Goal: Check status: Check status

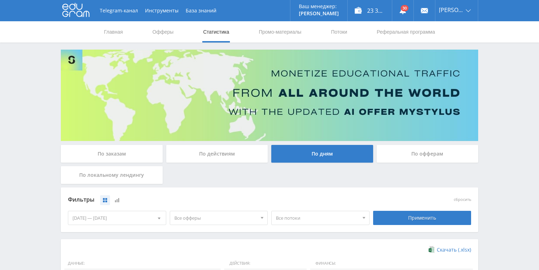
scroll to position [142, 0]
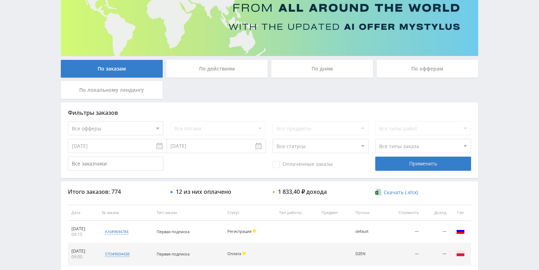
click at [200, 67] on div "По действиям" at bounding box center [217, 69] width 102 height 18
click at [0, 0] on input "По действиям" at bounding box center [0, 0] width 0 height 0
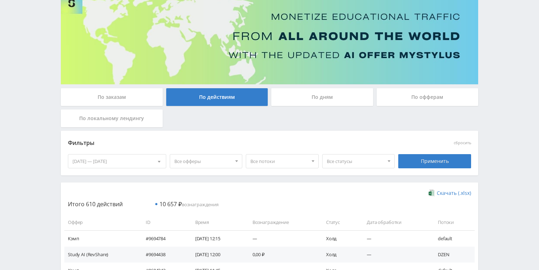
click at [306, 99] on div "По дням" at bounding box center [323, 97] width 102 height 18
click at [0, 0] on input "По дням" at bounding box center [0, 0] width 0 height 0
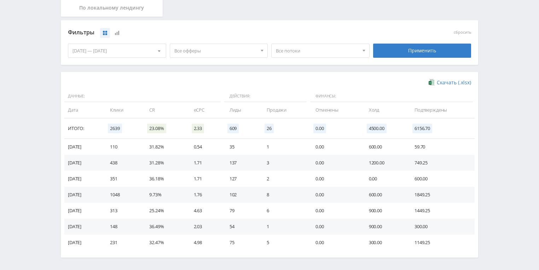
scroll to position [170, 0]
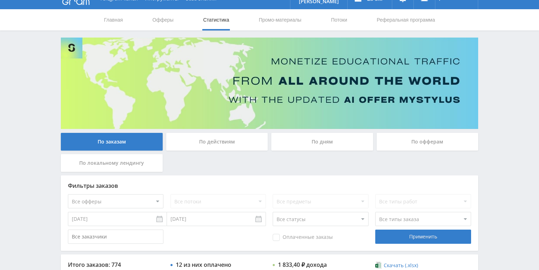
scroll to position [142, 0]
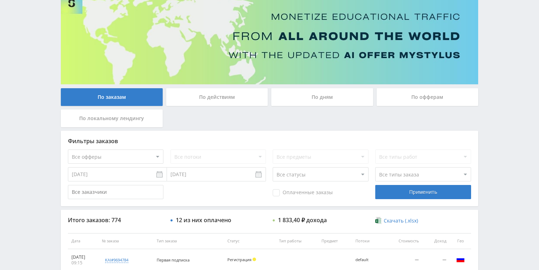
click at [216, 102] on div "По действиям" at bounding box center [217, 97] width 102 height 18
click at [0, 0] on input "По действиям" at bounding box center [0, 0] width 0 height 0
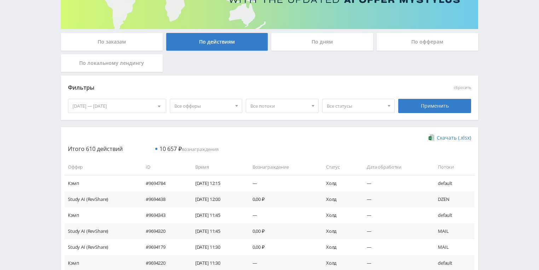
scroll to position [113, 0]
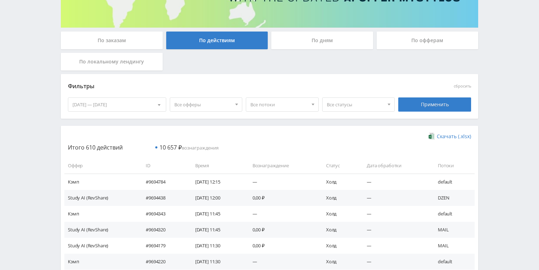
click at [368, 105] on span "Все статусы" at bounding box center [355, 104] width 57 height 13
click at [291, 105] on span "Все потоки" at bounding box center [279, 104] width 57 height 13
drag, startPoint x: 269, startPoint y: 147, endPoint x: 280, endPoint y: 140, distance: 13.0
click at [269, 146] on button "MAIL" at bounding box center [282, 147] width 72 height 10
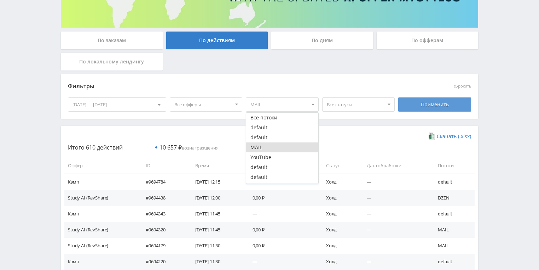
click at [445, 104] on div "Применить" at bounding box center [435, 104] width 73 height 14
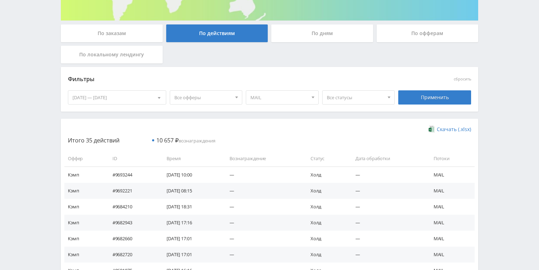
scroll to position [92, 0]
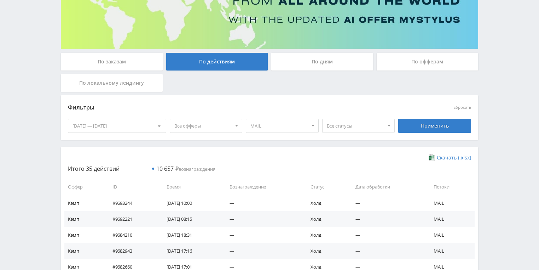
click at [215, 129] on span "Все офферы" at bounding box center [203, 125] width 57 height 13
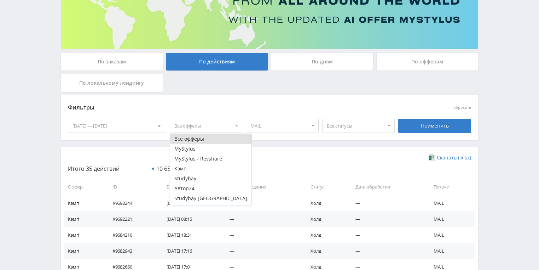
click at [215, 129] on span "Все офферы" at bounding box center [203, 125] width 57 height 13
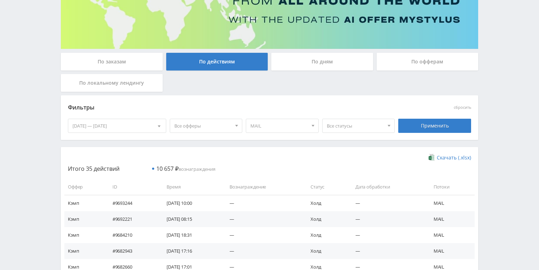
click at [307, 64] on div "По дням" at bounding box center [323, 62] width 102 height 18
click at [0, 0] on input "По дням" at bounding box center [0, 0] width 0 height 0
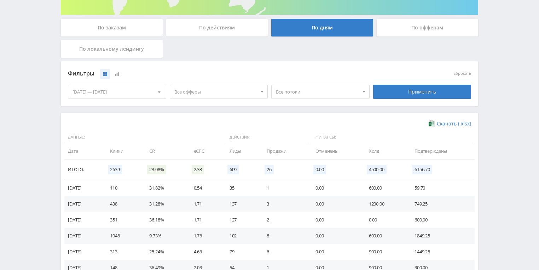
scroll to position [177, 0]
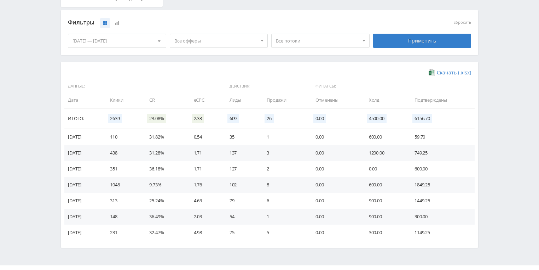
click at [325, 37] on span "Все потоки" at bounding box center [317, 40] width 83 height 13
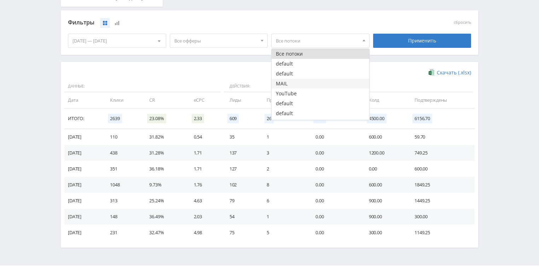
click at [295, 81] on button "MAIL" at bounding box center [321, 84] width 98 height 10
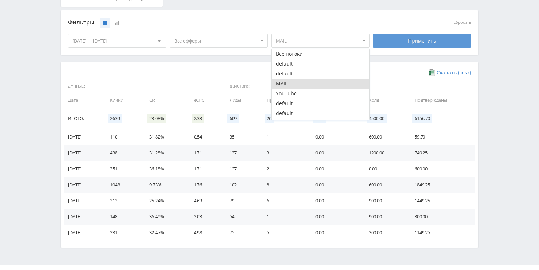
click at [408, 41] on div "Применить" at bounding box center [422, 41] width 98 height 14
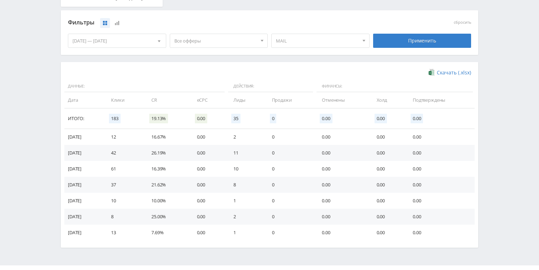
click at [330, 41] on span "MAIL" at bounding box center [317, 40] width 83 height 13
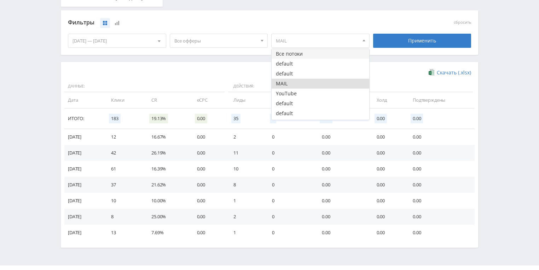
click at [311, 57] on button "Все потоки" at bounding box center [321, 54] width 98 height 10
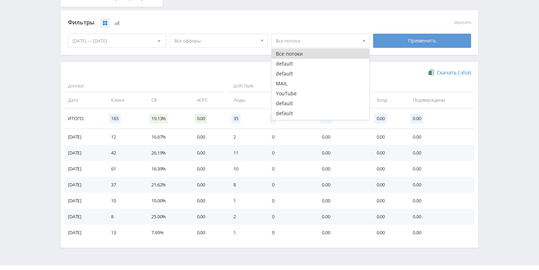
click at [426, 41] on div "Применить" at bounding box center [422, 41] width 98 height 14
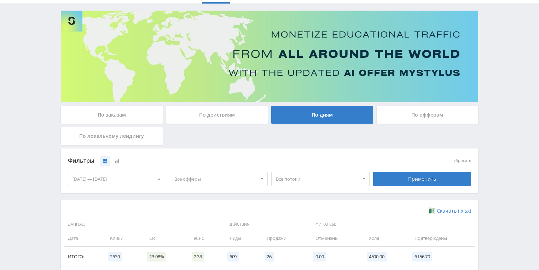
scroll to position [35, 0]
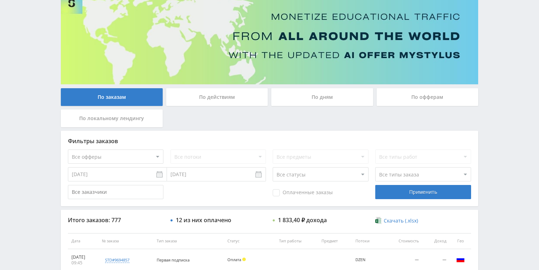
drag, startPoint x: 223, startPoint y: 96, endPoint x: 227, endPoint y: 103, distance: 8.6
click at [224, 96] on div "По действиям" at bounding box center [217, 97] width 102 height 18
click at [0, 0] on input "По действиям" at bounding box center [0, 0] width 0 height 0
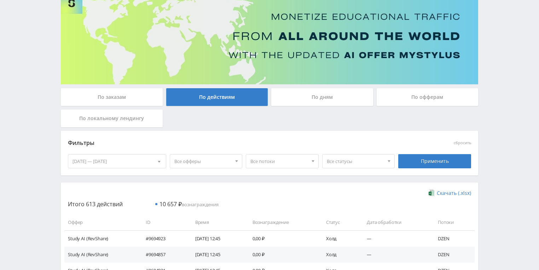
click at [311, 101] on div "По дням" at bounding box center [323, 97] width 102 height 18
click at [0, 0] on input "По дням" at bounding box center [0, 0] width 0 height 0
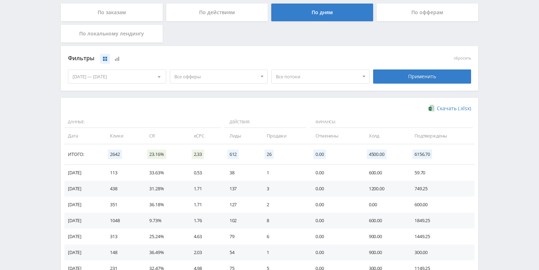
scroll to position [142, 0]
click at [314, 82] on div "Все потоки" at bounding box center [321, 76] width 98 height 14
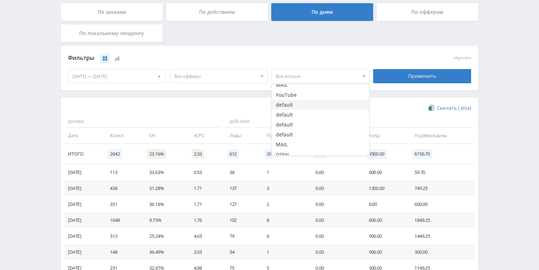
scroll to position [38, 0]
drag, startPoint x: 293, startPoint y: 149, endPoint x: 368, endPoint y: 120, distance: 80.1
click at [293, 149] on button "DZEN" at bounding box center [321, 150] width 98 height 10
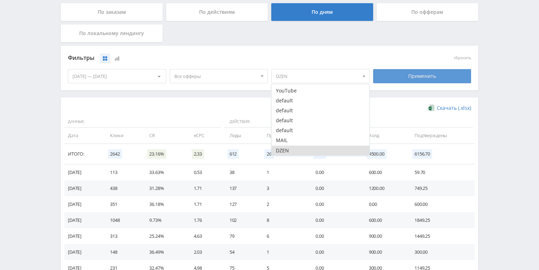
click at [428, 71] on div "Применить" at bounding box center [422, 76] width 98 height 14
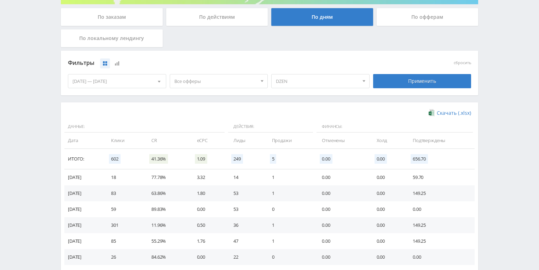
scroll to position [136, 0]
click at [184, 80] on span "Все офферы" at bounding box center [216, 81] width 83 height 13
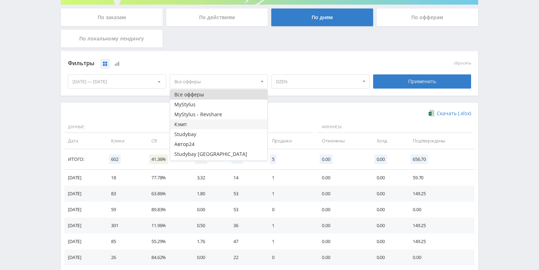
click at [193, 125] on button "Кэмп" at bounding box center [219, 124] width 98 height 10
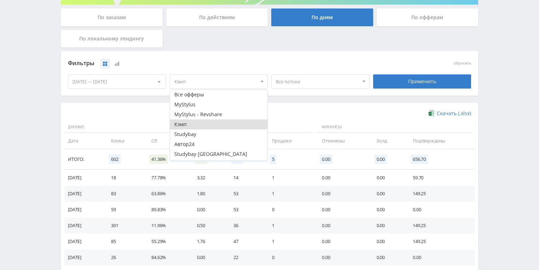
click at [338, 79] on span "Все потоки" at bounding box center [317, 81] width 83 height 13
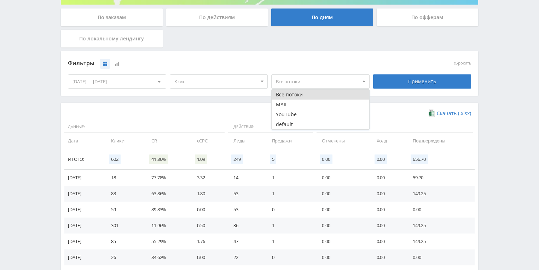
drag, startPoint x: 313, startPoint y: 105, endPoint x: 352, endPoint y: 96, distance: 39.5
click at [313, 105] on button "MAIL" at bounding box center [321, 104] width 98 height 10
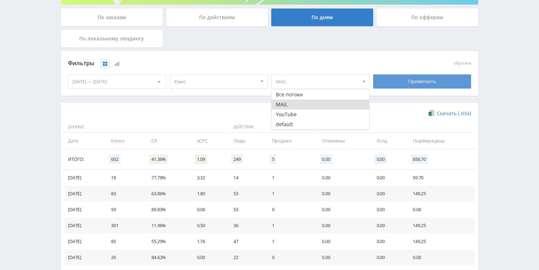
click at [411, 85] on div "Применить" at bounding box center [422, 81] width 98 height 14
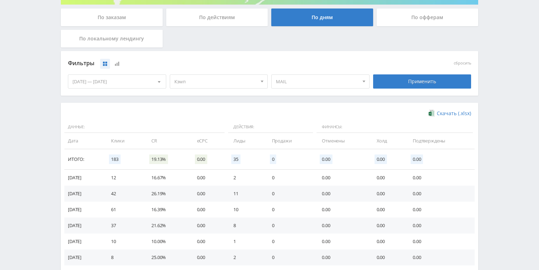
click at [136, 78] on div "[DATE] — [DATE]" at bounding box center [117, 81] width 98 height 13
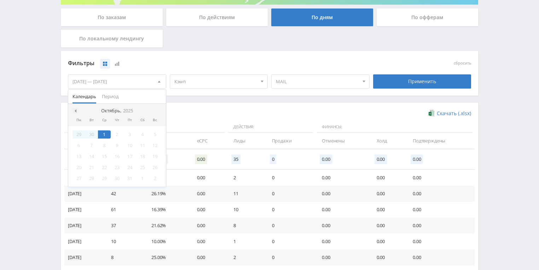
click at [75, 111] on span at bounding box center [75, 111] width 4 height 4
drag, startPoint x: 79, startPoint y: 133, endPoint x: 88, endPoint y: 149, distance: 17.4
click at [79, 134] on div "1" at bounding box center [79, 134] width 13 height 8
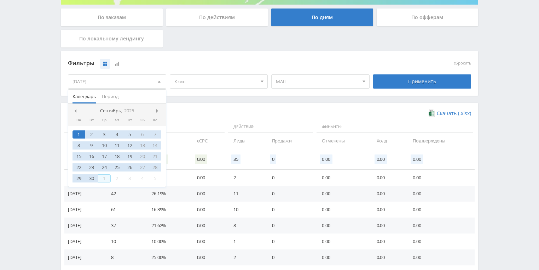
click at [104, 177] on div "1" at bounding box center [104, 178] width 13 height 8
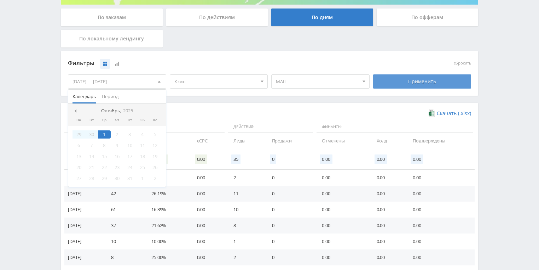
click at [414, 78] on div "Применить" at bounding box center [422, 81] width 98 height 14
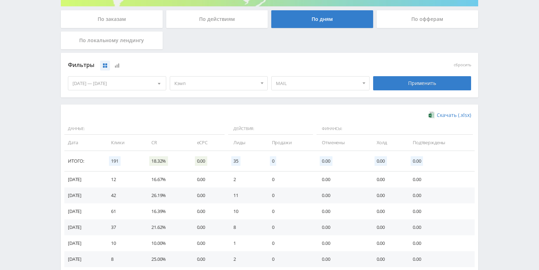
scroll to position [80, 0]
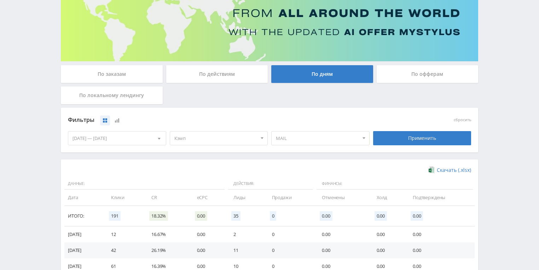
click at [140, 139] on div "01.09.2025 — 01.10.2025" at bounding box center [117, 137] width 98 height 13
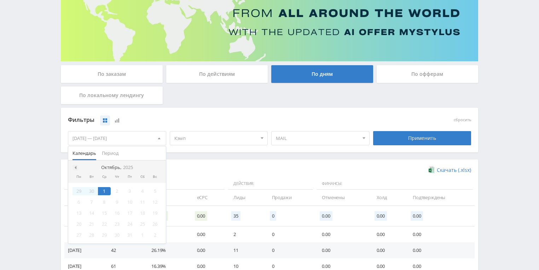
click at [75, 167] on span at bounding box center [75, 168] width 4 height 4
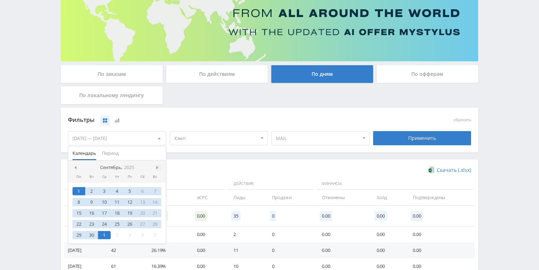
click at [158, 166] on span at bounding box center [158, 168] width 4 height 4
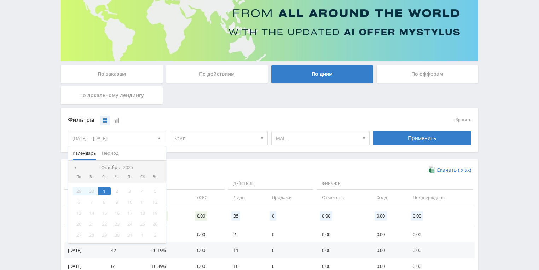
click at [237, 137] on span "Кэмп" at bounding box center [216, 137] width 83 height 13
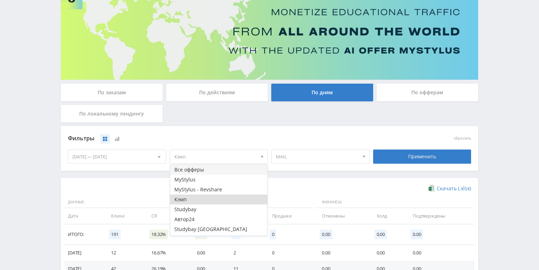
scroll to position [51, 0]
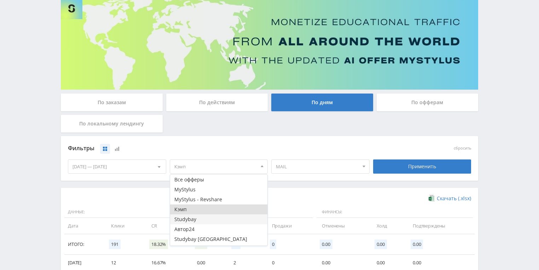
click at [204, 219] on button "Studybay" at bounding box center [219, 219] width 98 height 10
click at [296, 168] on span "Все потоки" at bounding box center [317, 166] width 83 height 13
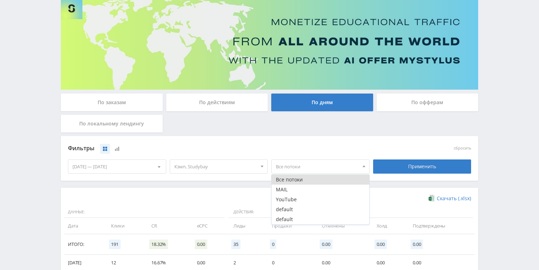
click at [249, 169] on span "Кэмп, Studybay" at bounding box center [216, 166] width 83 height 13
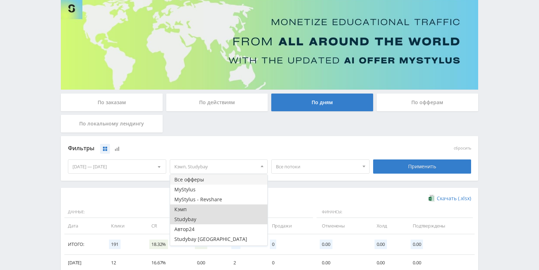
click at [217, 178] on button "Все офферы" at bounding box center [219, 180] width 98 height 10
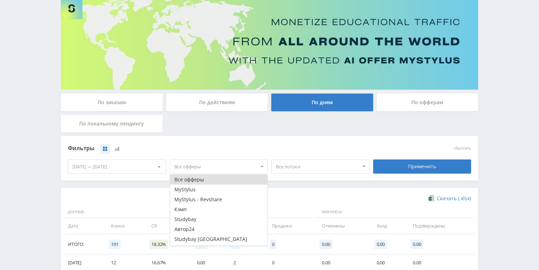
click at [297, 164] on span "Все потоки" at bounding box center [317, 166] width 83 height 13
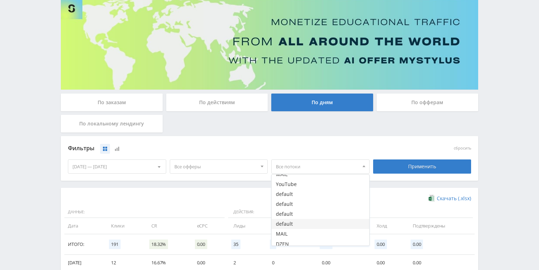
scroll to position [38, 0]
click at [294, 241] on button "DZEN" at bounding box center [321, 241] width 98 height 10
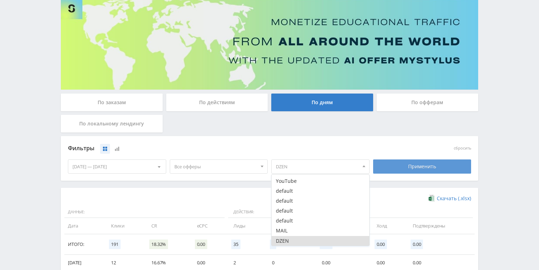
click at [400, 171] on div "Применить" at bounding box center [422, 166] width 98 height 14
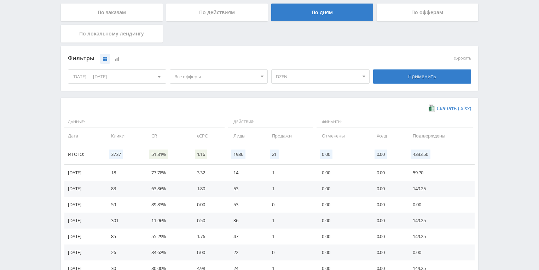
scroll to position [139, 0]
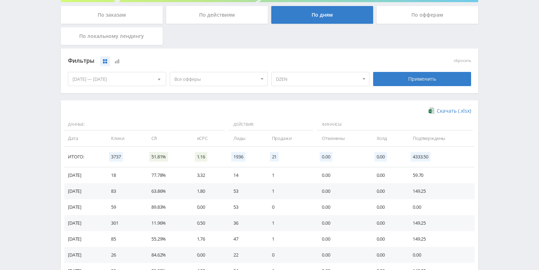
click at [224, 80] on span "Все офферы" at bounding box center [216, 78] width 83 height 13
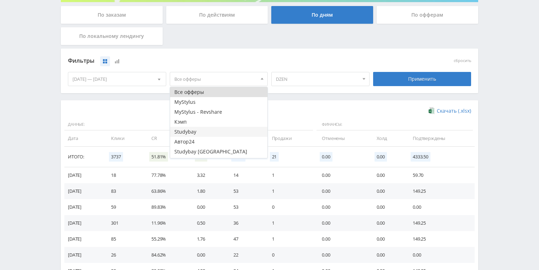
click at [199, 132] on button "Studybay" at bounding box center [219, 132] width 98 height 10
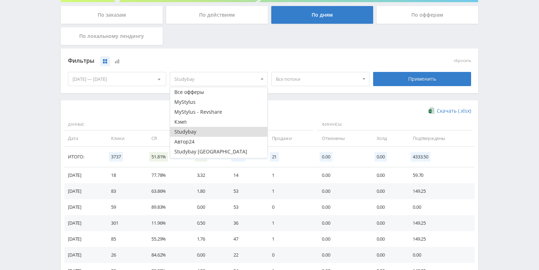
click at [323, 81] on span "Все потоки" at bounding box center [317, 78] width 83 height 13
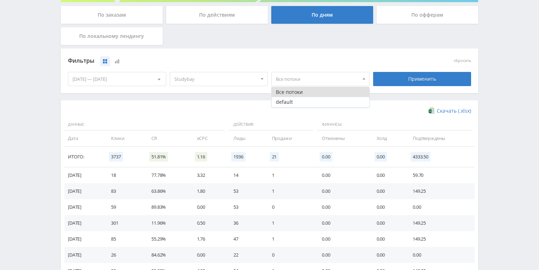
click at [310, 88] on button "Все потоки" at bounding box center [321, 92] width 98 height 10
click at [226, 80] on span "Studybay" at bounding box center [216, 78] width 83 height 13
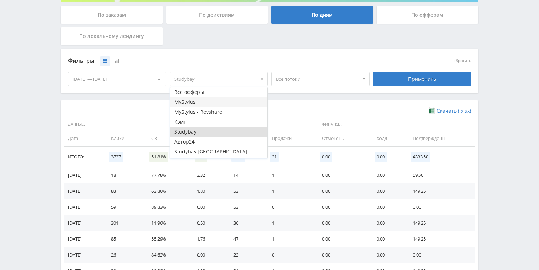
drag, startPoint x: 204, startPoint y: 101, endPoint x: 282, endPoint y: 86, distance: 79.5
click at [204, 101] on button "MyStylus" at bounding box center [219, 102] width 98 height 10
click at [303, 76] on span "Все потоки" at bounding box center [317, 78] width 83 height 13
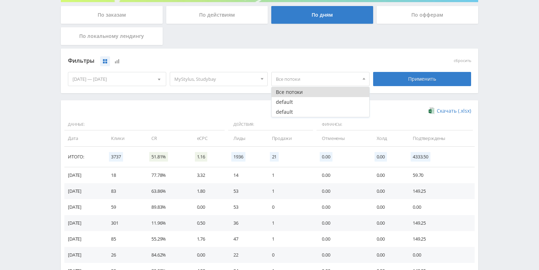
click at [206, 76] on span "MyStylus, Studybay" at bounding box center [216, 78] width 83 height 13
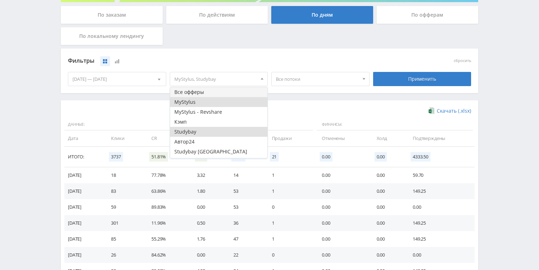
click at [201, 90] on button "Все офферы" at bounding box center [219, 92] width 98 height 10
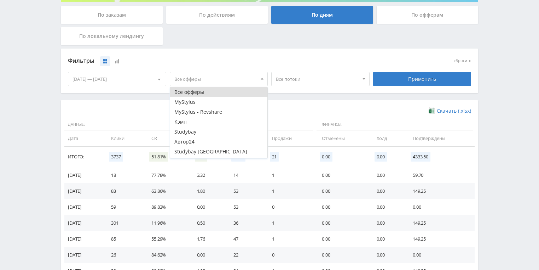
click at [205, 79] on span "Все офферы" at bounding box center [216, 78] width 83 height 13
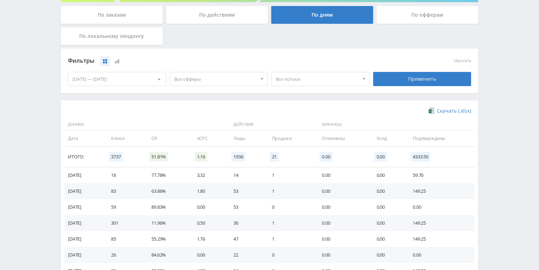
click at [209, 76] on span "Все офферы" at bounding box center [216, 78] width 83 height 13
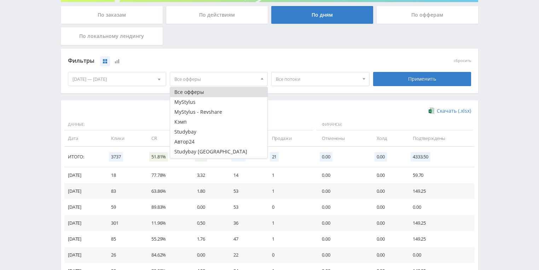
drag, startPoint x: 187, startPoint y: 123, endPoint x: 310, endPoint y: 86, distance: 128.6
click at [192, 123] on button "Кэмп" at bounding box center [219, 122] width 98 height 10
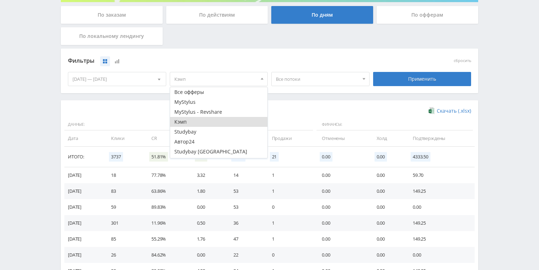
drag, startPoint x: 310, startPoint y: 86, endPoint x: 325, endPoint y: 82, distance: 15.2
click at [325, 82] on span "Все потоки" at bounding box center [317, 78] width 83 height 13
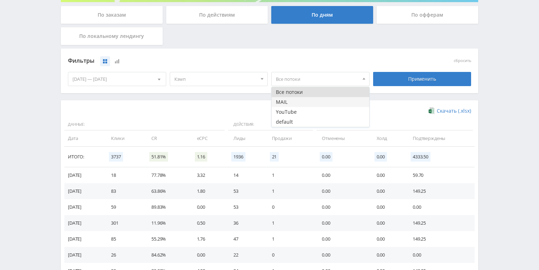
scroll to position [167, 0]
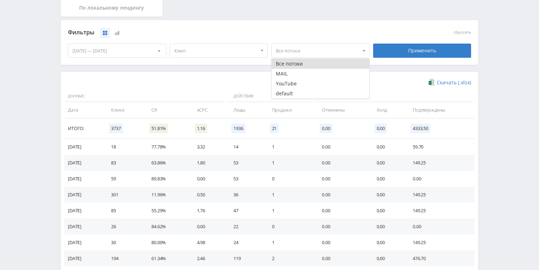
click at [234, 55] on span "Кэмп" at bounding box center [216, 50] width 83 height 13
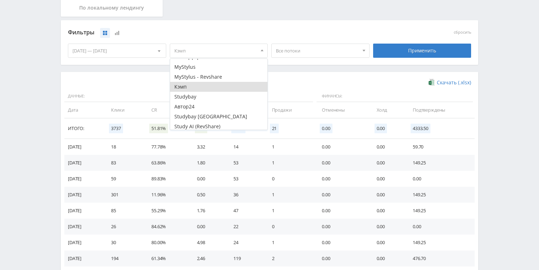
scroll to position [8, 0]
click at [237, 122] on button "Study AI (RevShare)" at bounding box center [219, 125] width 98 height 10
click at [305, 52] on span "Все потоки" at bounding box center [317, 50] width 83 height 13
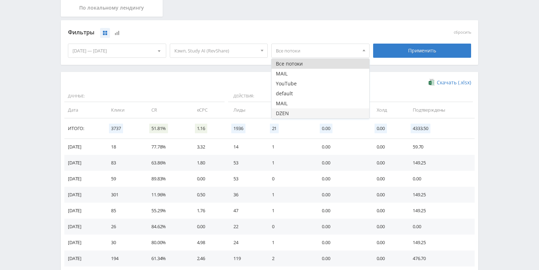
click at [291, 113] on button "DZEN" at bounding box center [321, 113] width 98 height 10
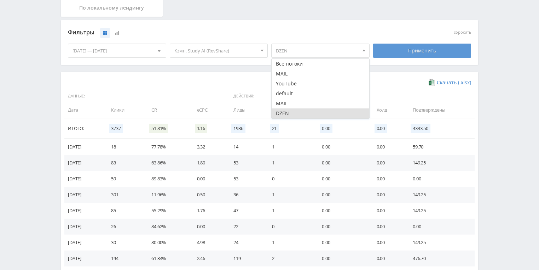
click at [425, 44] on div "Применить" at bounding box center [422, 51] width 98 height 14
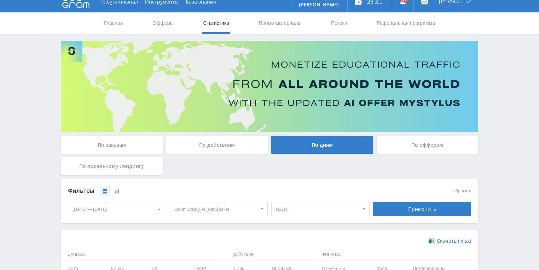
scroll to position [0, 0]
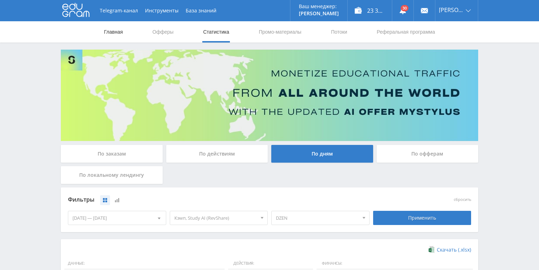
click at [122, 32] on link "Главная" at bounding box center [113, 31] width 20 height 21
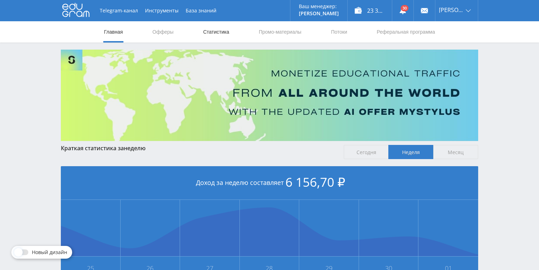
click at [212, 27] on link "Статистика" at bounding box center [216, 31] width 28 height 21
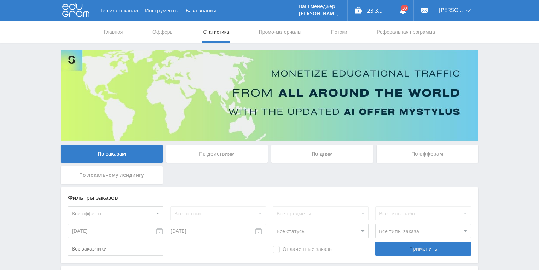
drag, startPoint x: 62, startPoint y: 71, endPoint x: 14, endPoint y: 67, distance: 48.7
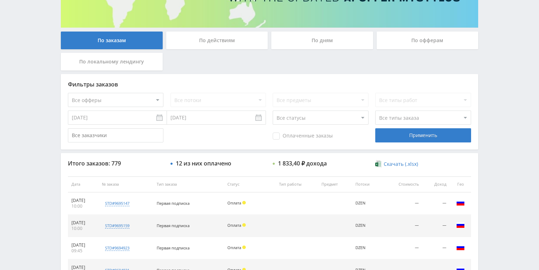
click at [195, 46] on div "По действиям" at bounding box center [217, 41] width 102 height 18
click at [0, 0] on input "По действиям" at bounding box center [0, 0] width 0 height 0
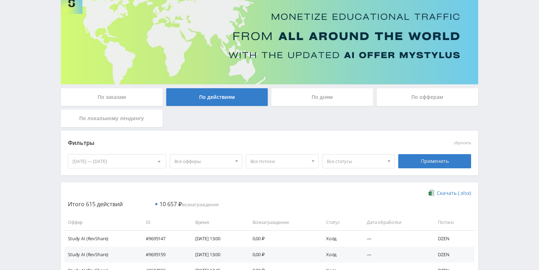
drag, startPoint x: 290, startPoint y: 98, endPoint x: 285, endPoint y: 99, distance: 5.0
click at [290, 98] on div "По дням" at bounding box center [323, 97] width 102 height 18
click at [0, 0] on input "По дням" at bounding box center [0, 0] width 0 height 0
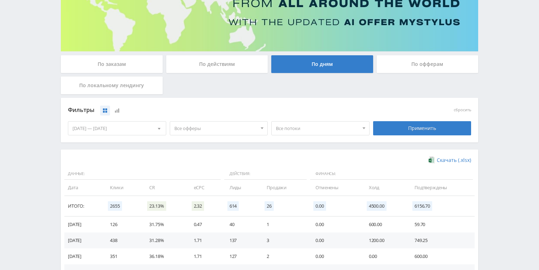
scroll to position [170, 0]
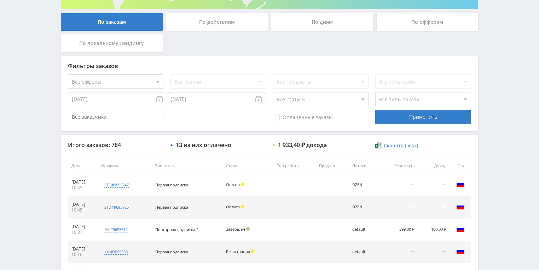
scroll to position [142, 0]
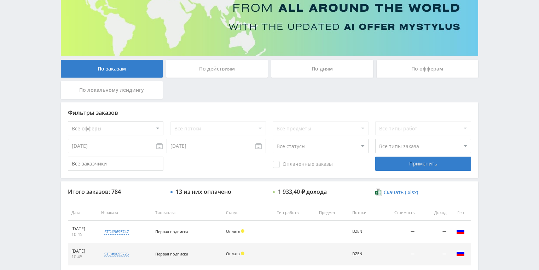
click at [199, 70] on div "По действиям" at bounding box center [217, 69] width 102 height 18
click at [0, 0] on input "По действиям" at bounding box center [0, 0] width 0 height 0
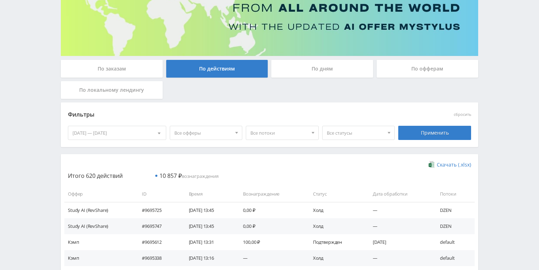
click at [326, 72] on div "По дням" at bounding box center [323, 69] width 102 height 18
click at [0, 0] on input "По дням" at bounding box center [0, 0] width 0 height 0
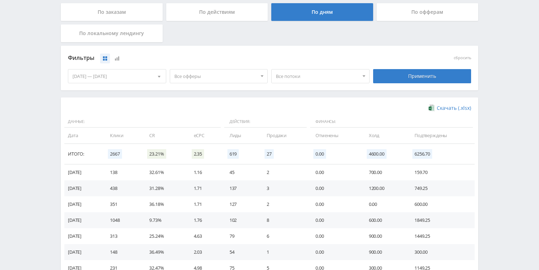
scroll to position [170, 0]
